Goal: Communication & Community: Answer question/provide support

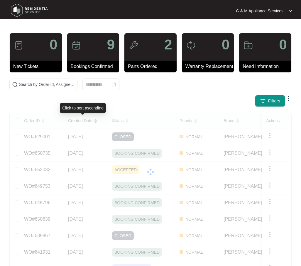
click at [88, 118] on span "Created Date" at bounding box center [80, 120] width 24 height 6
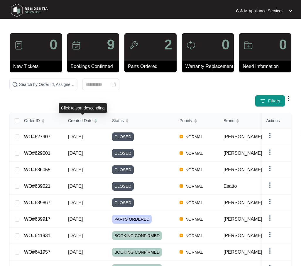
click at [87, 118] on span "Created Date" at bounding box center [80, 120] width 24 height 6
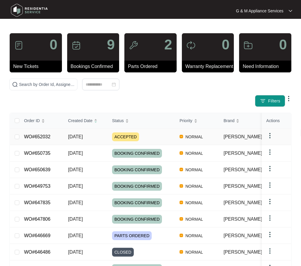
click at [44, 139] on link "WO#652032" at bounding box center [37, 136] width 26 height 5
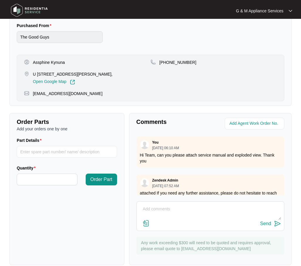
scroll to position [230, 0]
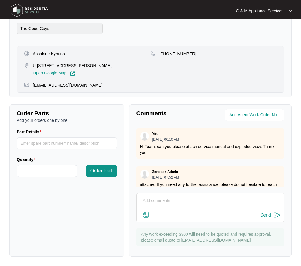
click at [166, 199] on textarea at bounding box center [211, 203] width 142 height 15
type textarea "H"
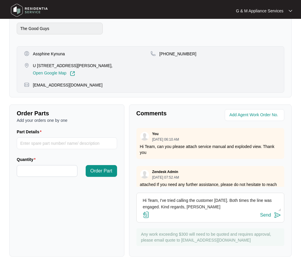
click at [160, 199] on textarea "Hi Team, I've tried calling the customer [DATE]. Both times the line was engage…" at bounding box center [211, 203] width 142 height 15
type textarea "Hi Team, Fyi - I've tried calling the customer [DATE]. Both times the line was …"
click at [269, 214] on div "Send" at bounding box center [266, 214] width 11 height 5
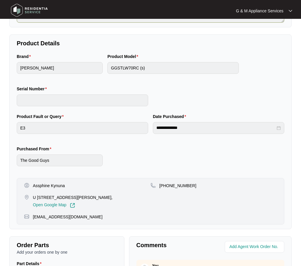
scroll to position [83, 0]
